Goal: Browse casually: Explore the website without a specific task or goal

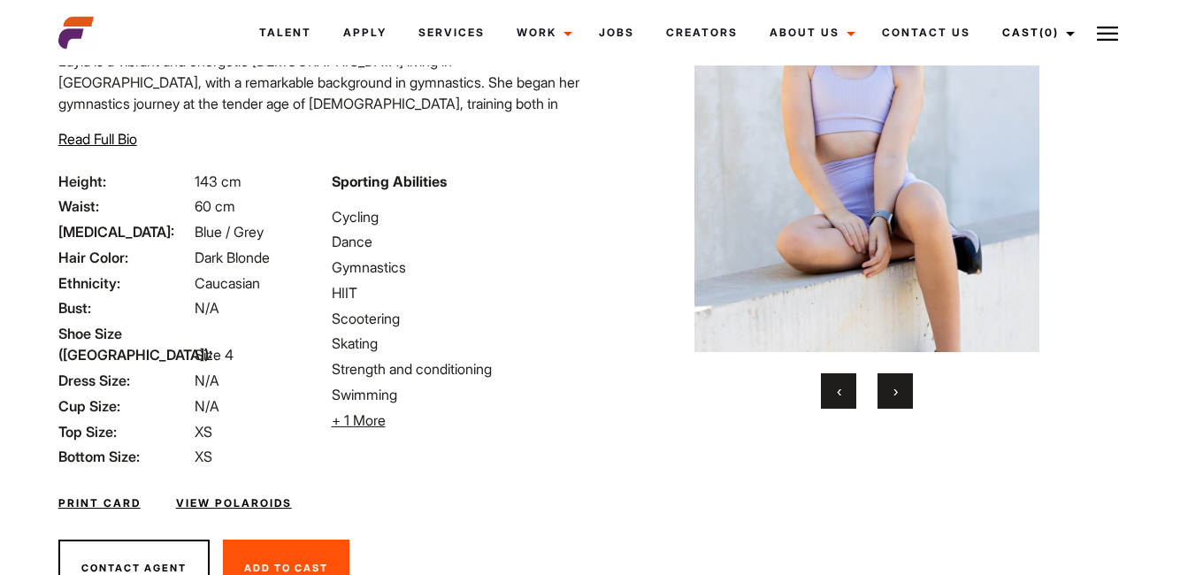
scroll to position [250, 0]
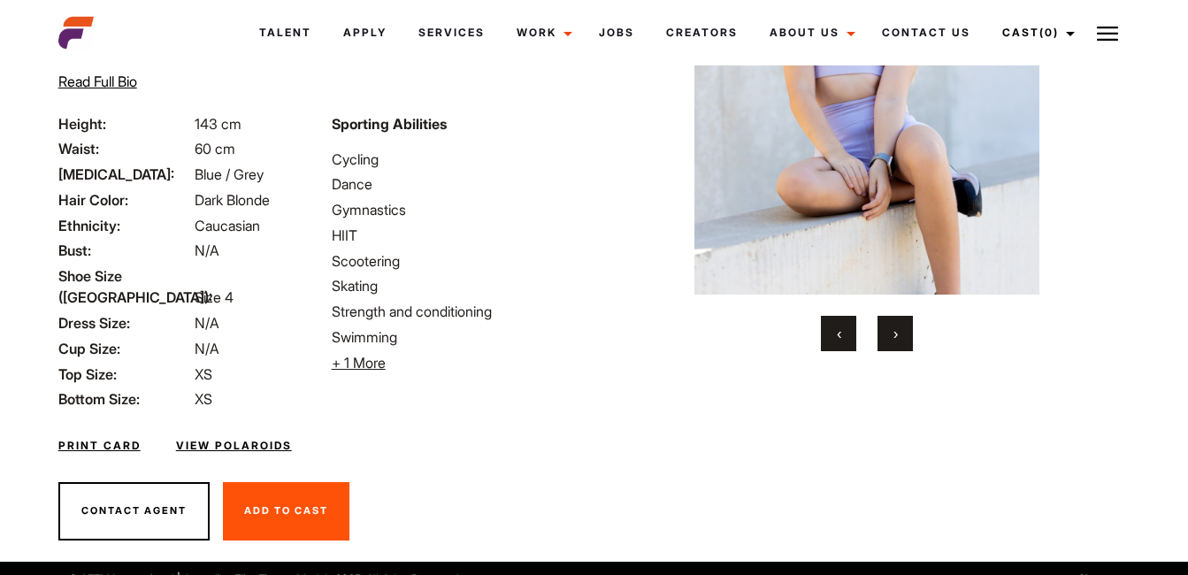
click at [903, 338] on button "›" at bounding box center [894, 333] width 35 height 35
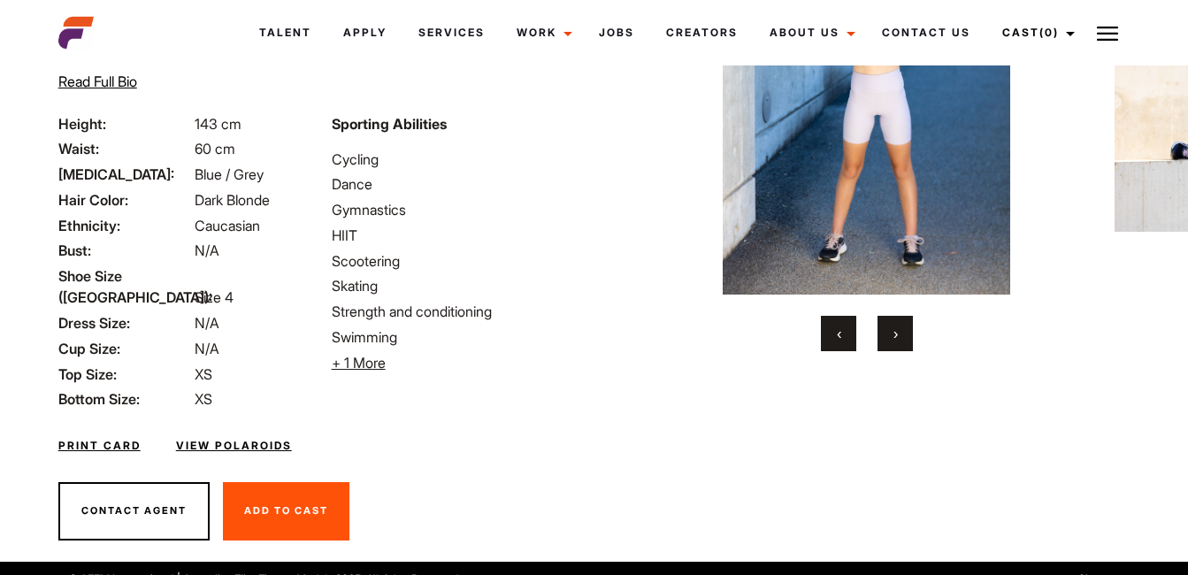
scroll to position [73, 0]
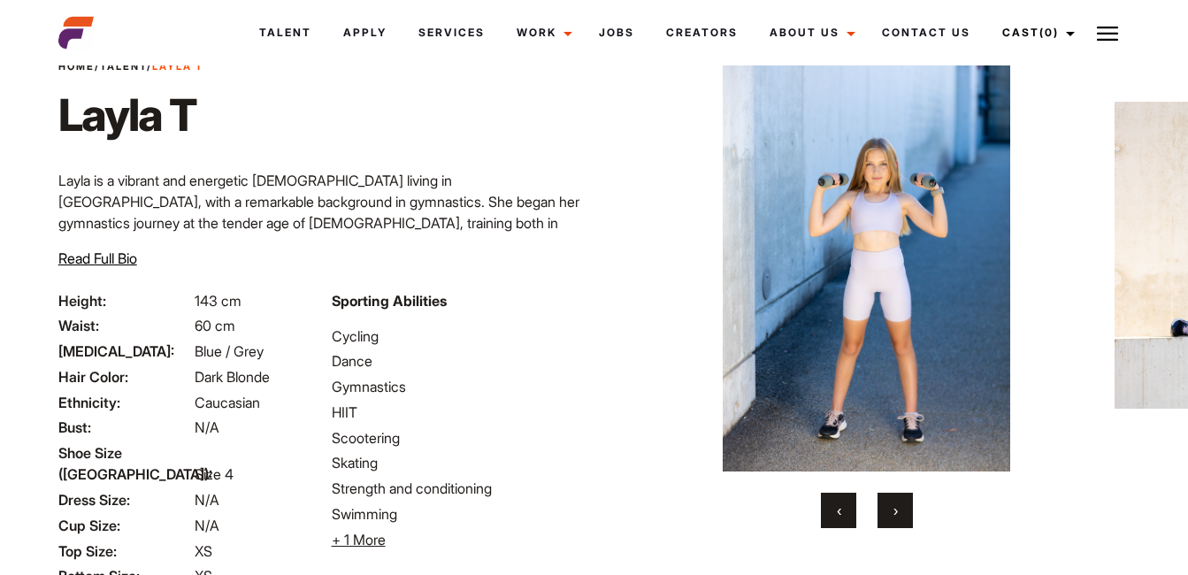
click at [890, 508] on button "›" at bounding box center [894, 510] width 35 height 35
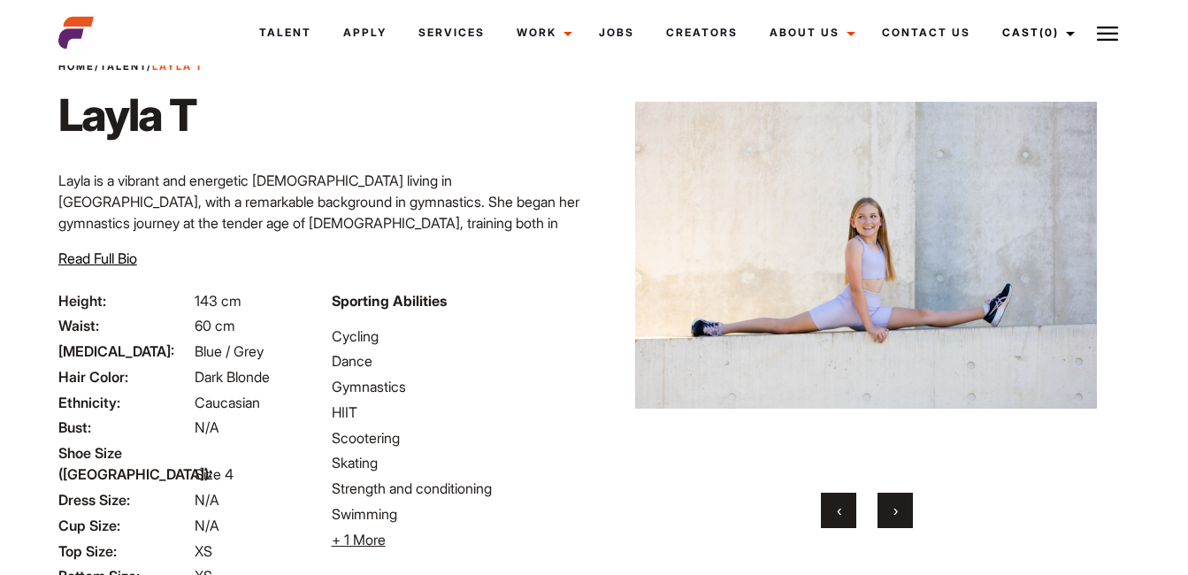
click at [883, 504] on button "›" at bounding box center [894, 510] width 35 height 35
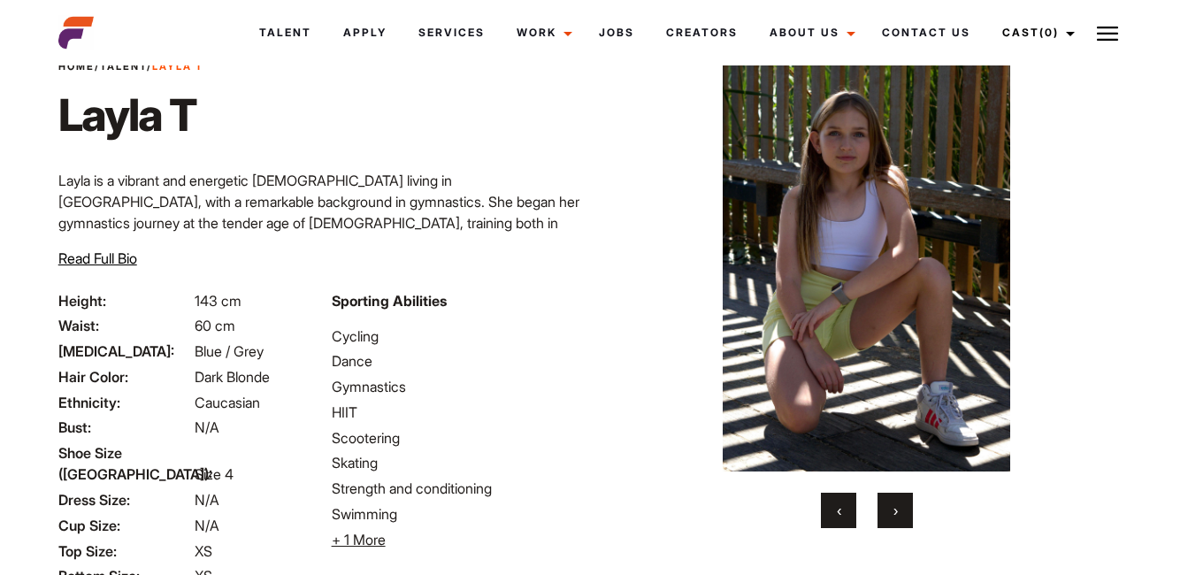
click at [893, 505] on span "›" at bounding box center [895, 510] width 4 height 18
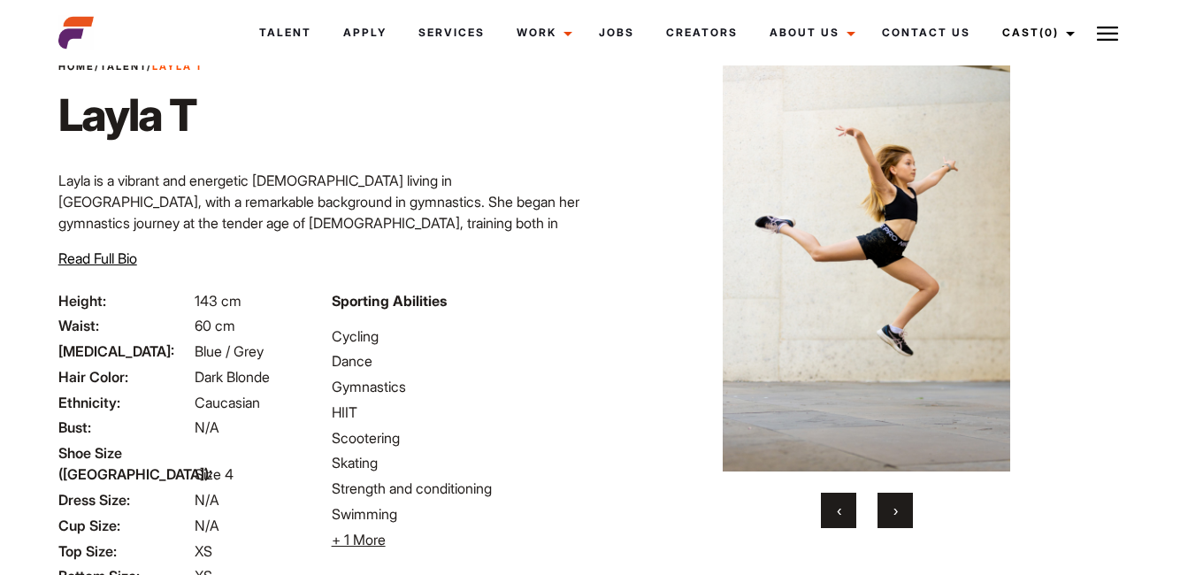
click at [893, 505] on span "›" at bounding box center [895, 510] width 4 height 18
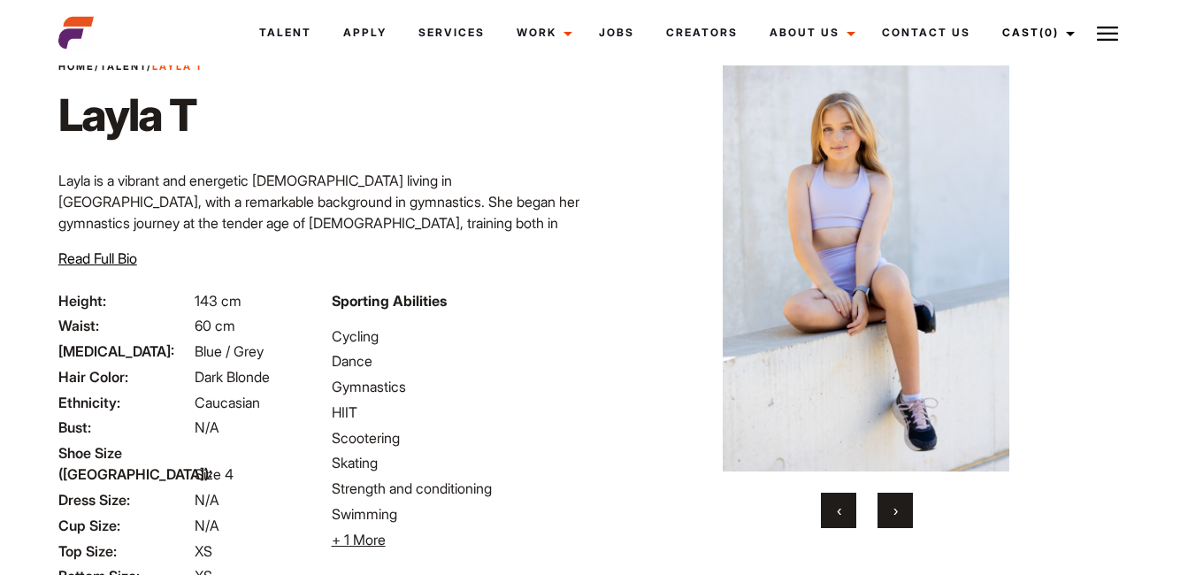
click at [893, 505] on span "›" at bounding box center [895, 510] width 4 height 18
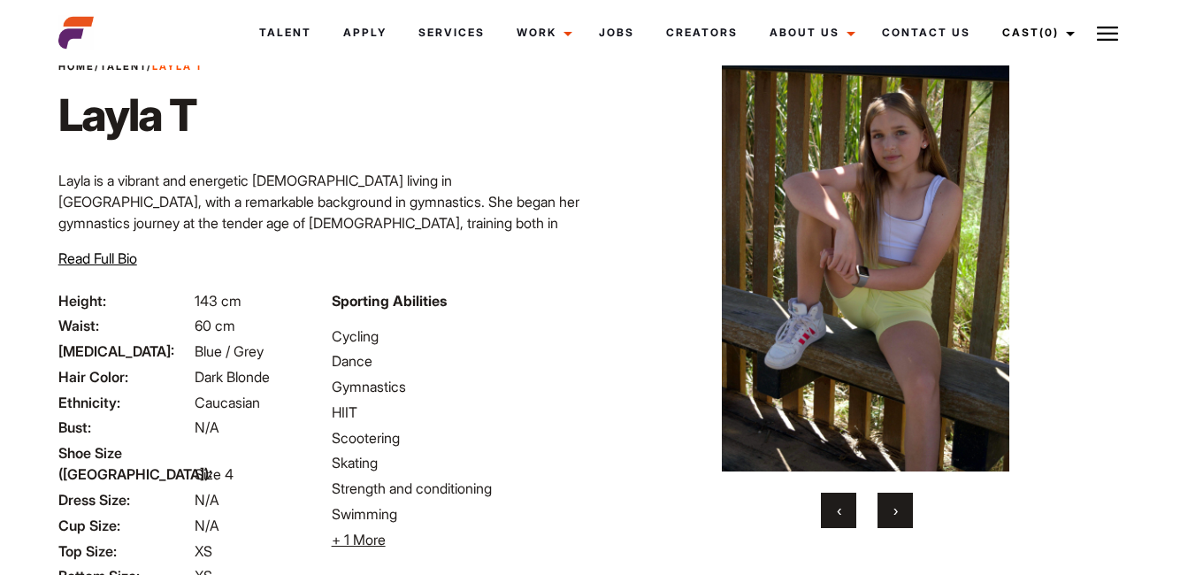
click at [895, 514] on span "›" at bounding box center [895, 510] width 4 height 18
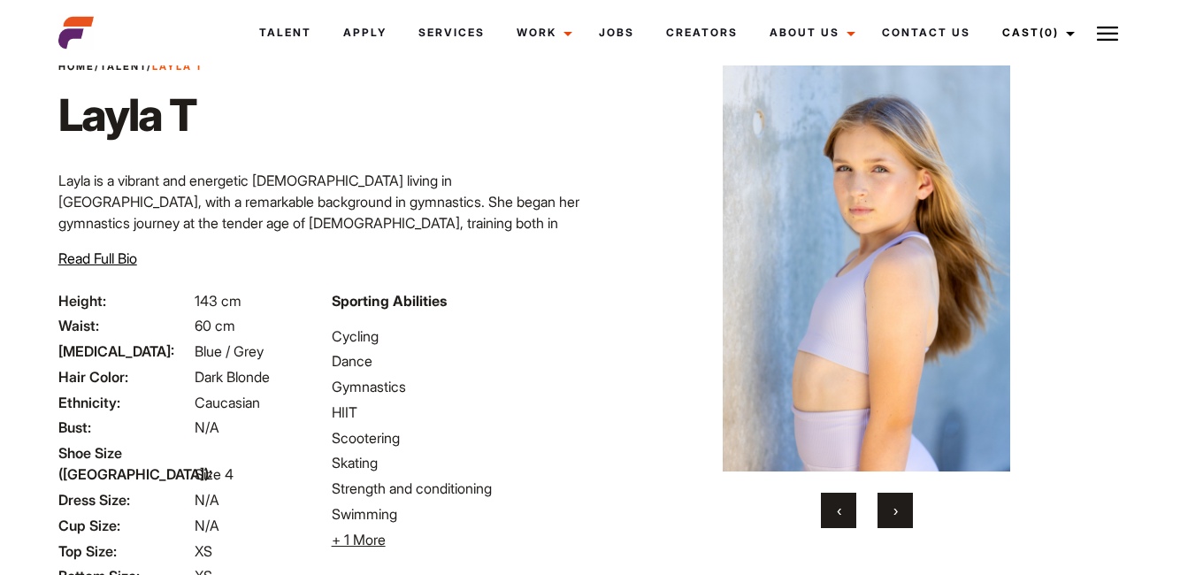
click at [895, 514] on span "›" at bounding box center [895, 510] width 4 height 18
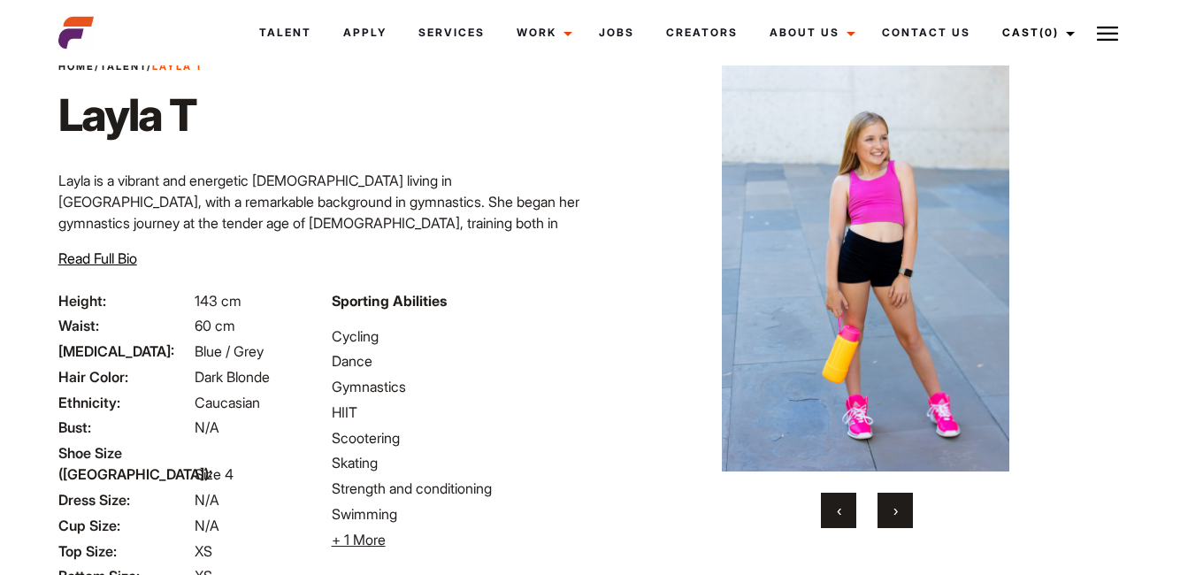
click at [895, 514] on span "›" at bounding box center [895, 510] width 4 height 18
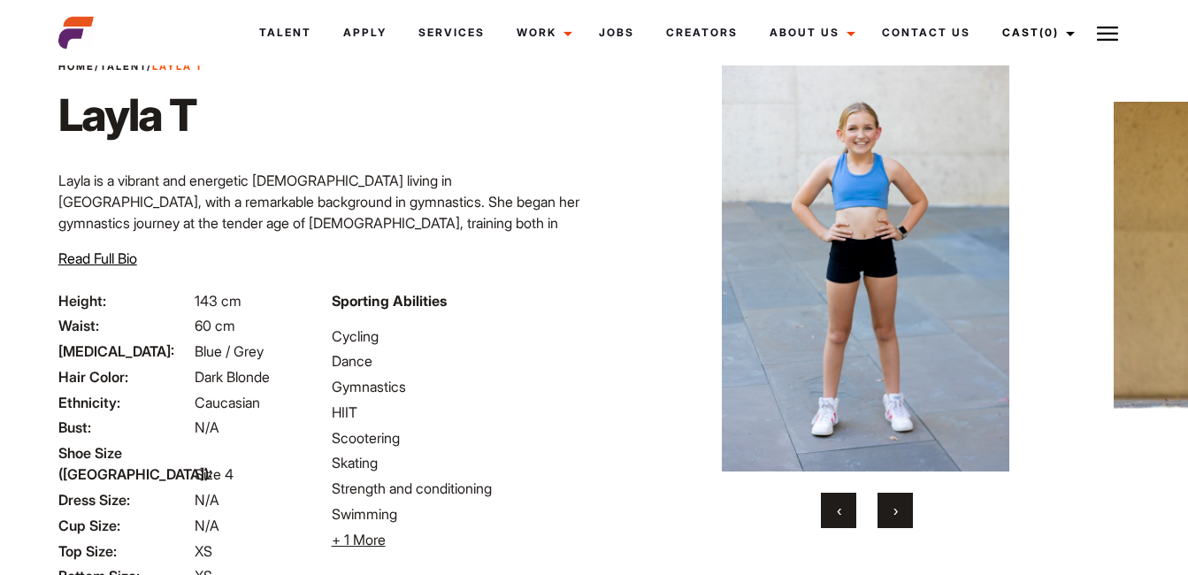
click at [895, 514] on span "›" at bounding box center [895, 510] width 4 height 18
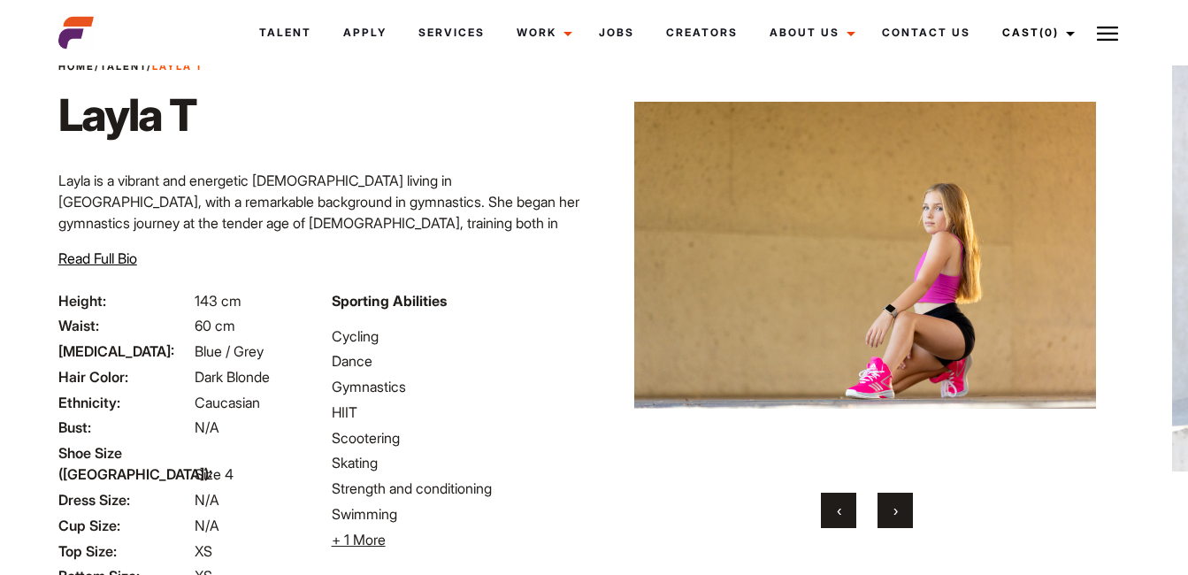
click at [895, 514] on span "›" at bounding box center [895, 510] width 4 height 18
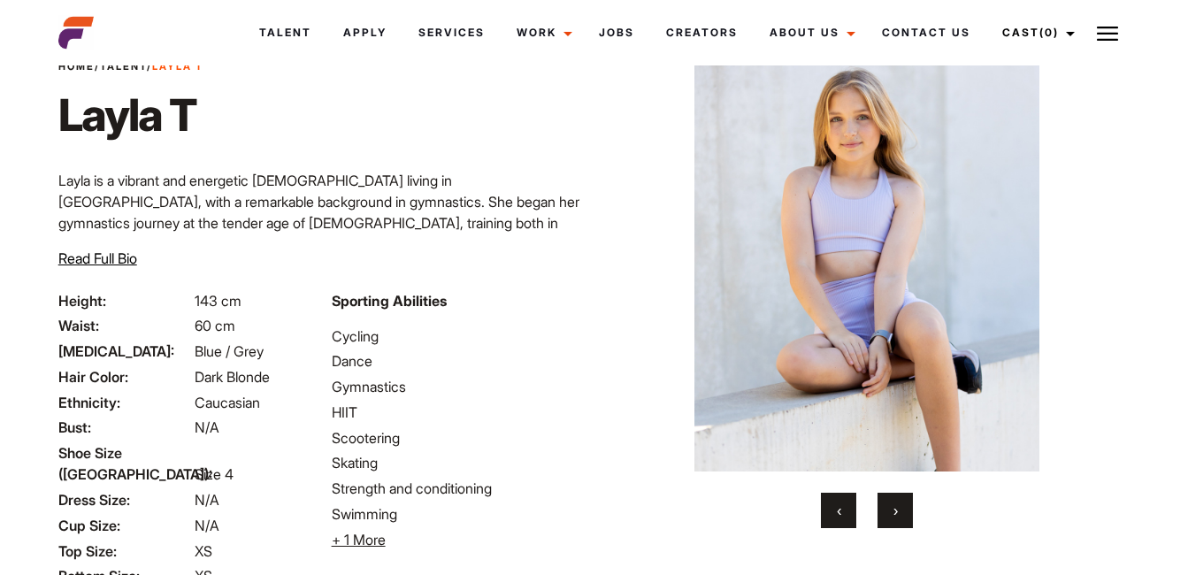
click at [895, 514] on span "›" at bounding box center [895, 510] width 4 height 18
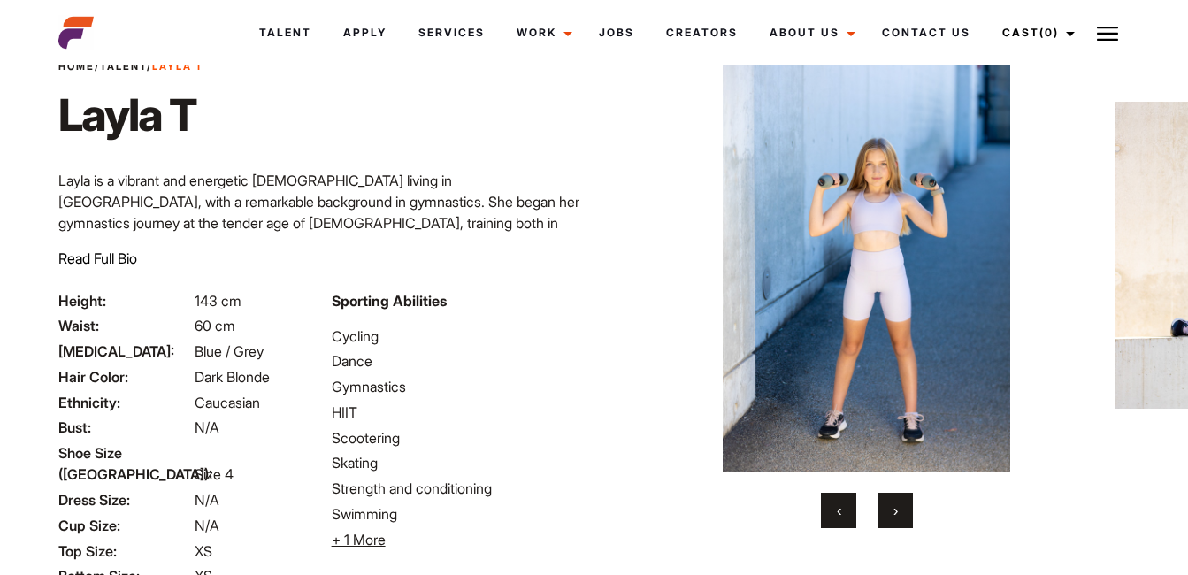
click at [895, 514] on span "›" at bounding box center [895, 510] width 4 height 18
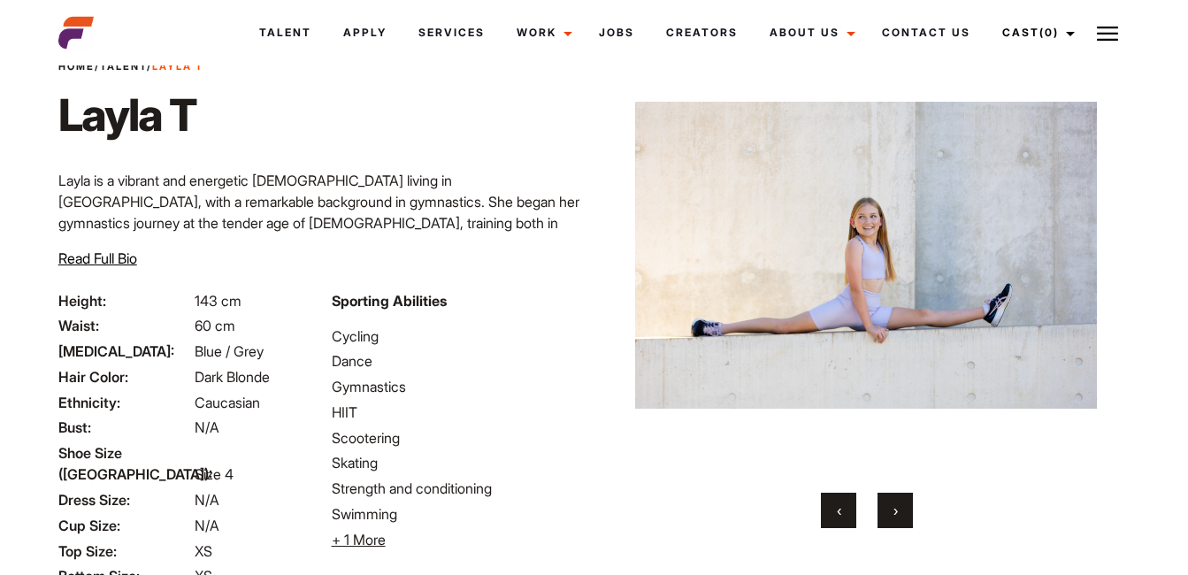
click at [895, 514] on span "›" at bounding box center [895, 510] width 4 height 18
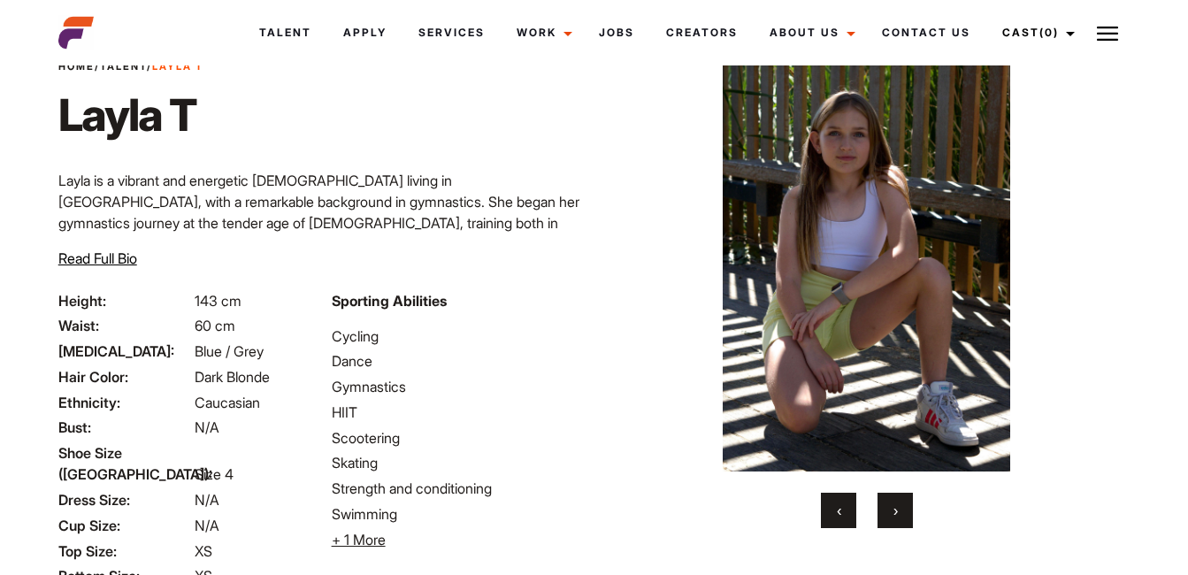
click at [895, 514] on span "›" at bounding box center [895, 510] width 4 height 18
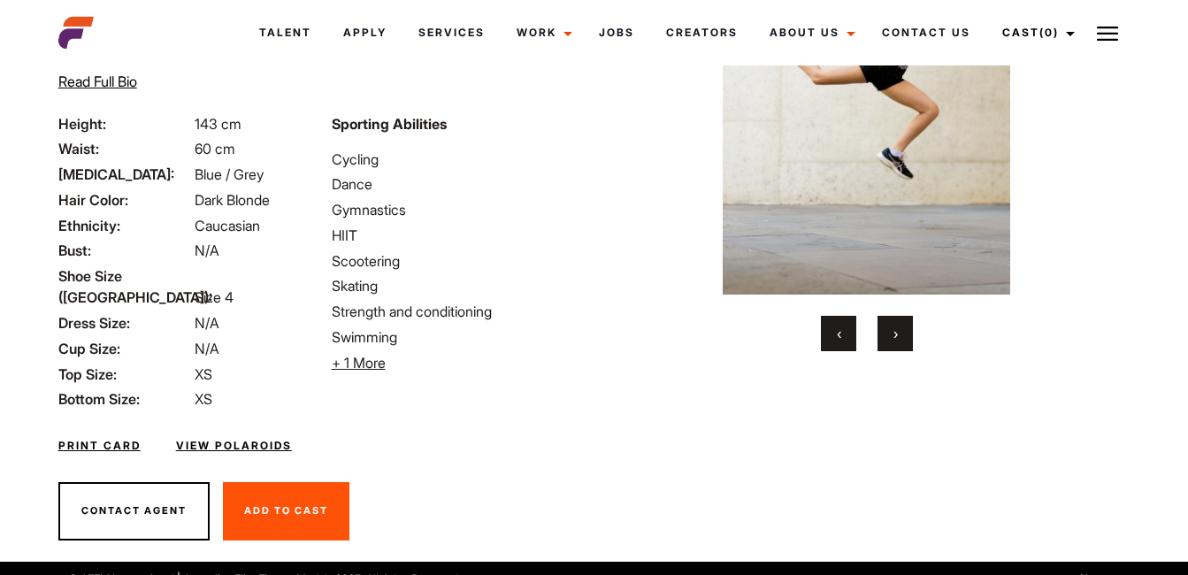
scroll to position [0, 0]
